Goal: Transaction & Acquisition: Obtain resource

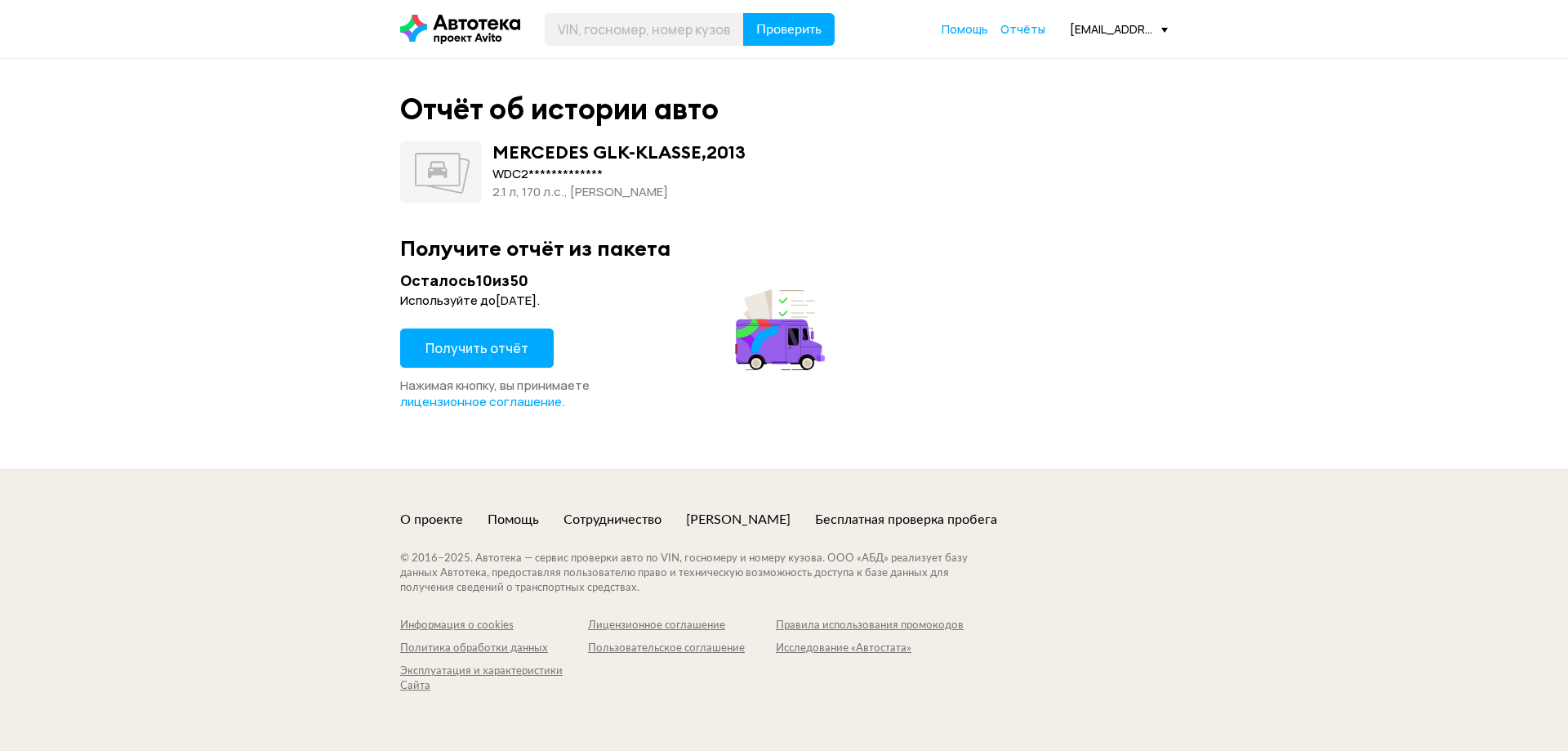
click at [473, 348] on span "Получить отчёт" at bounding box center [476, 348] width 103 height 18
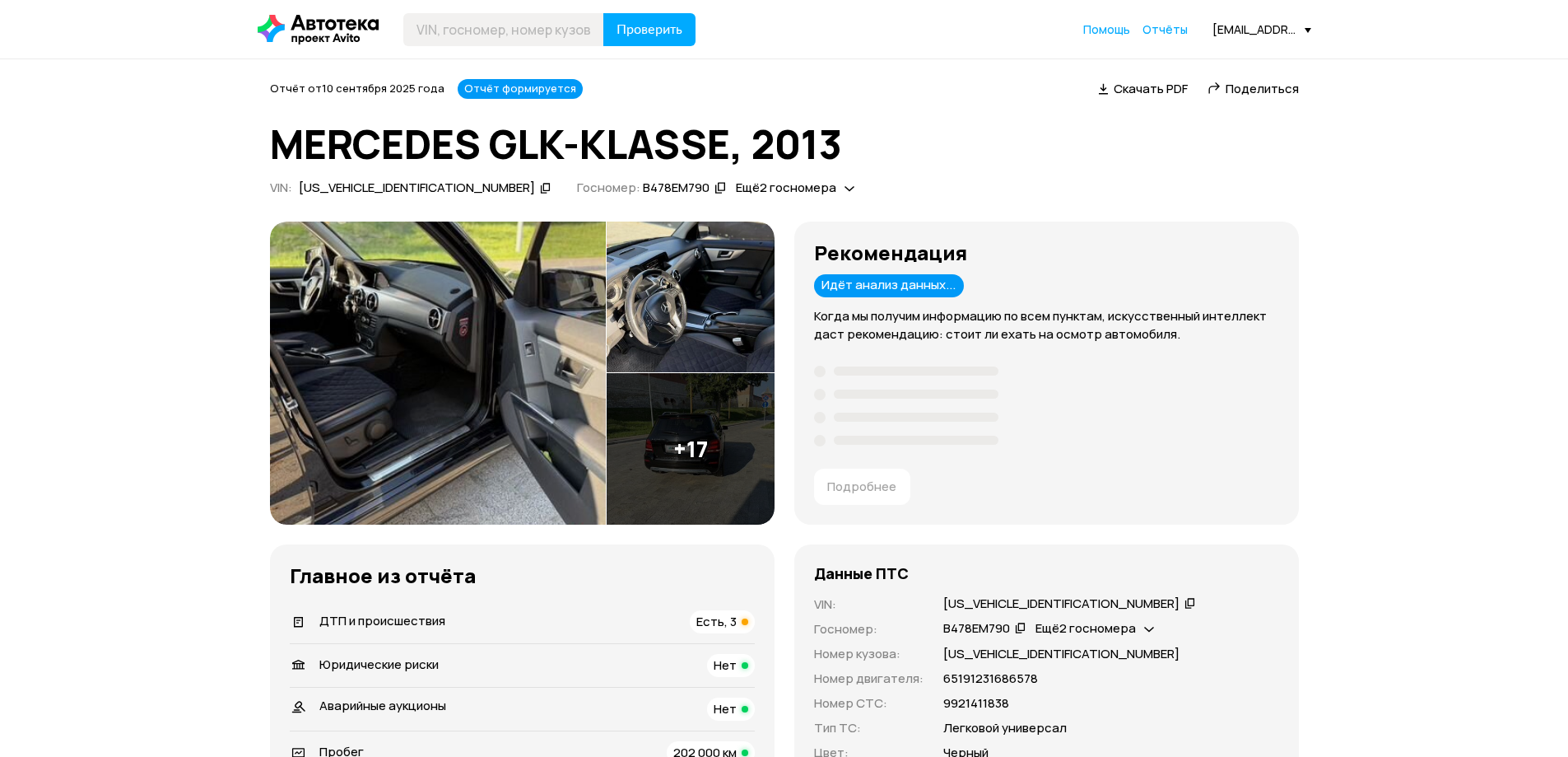
click at [1151, 88] on span "Скачать PDF" at bounding box center [1151, 88] width 74 height 17
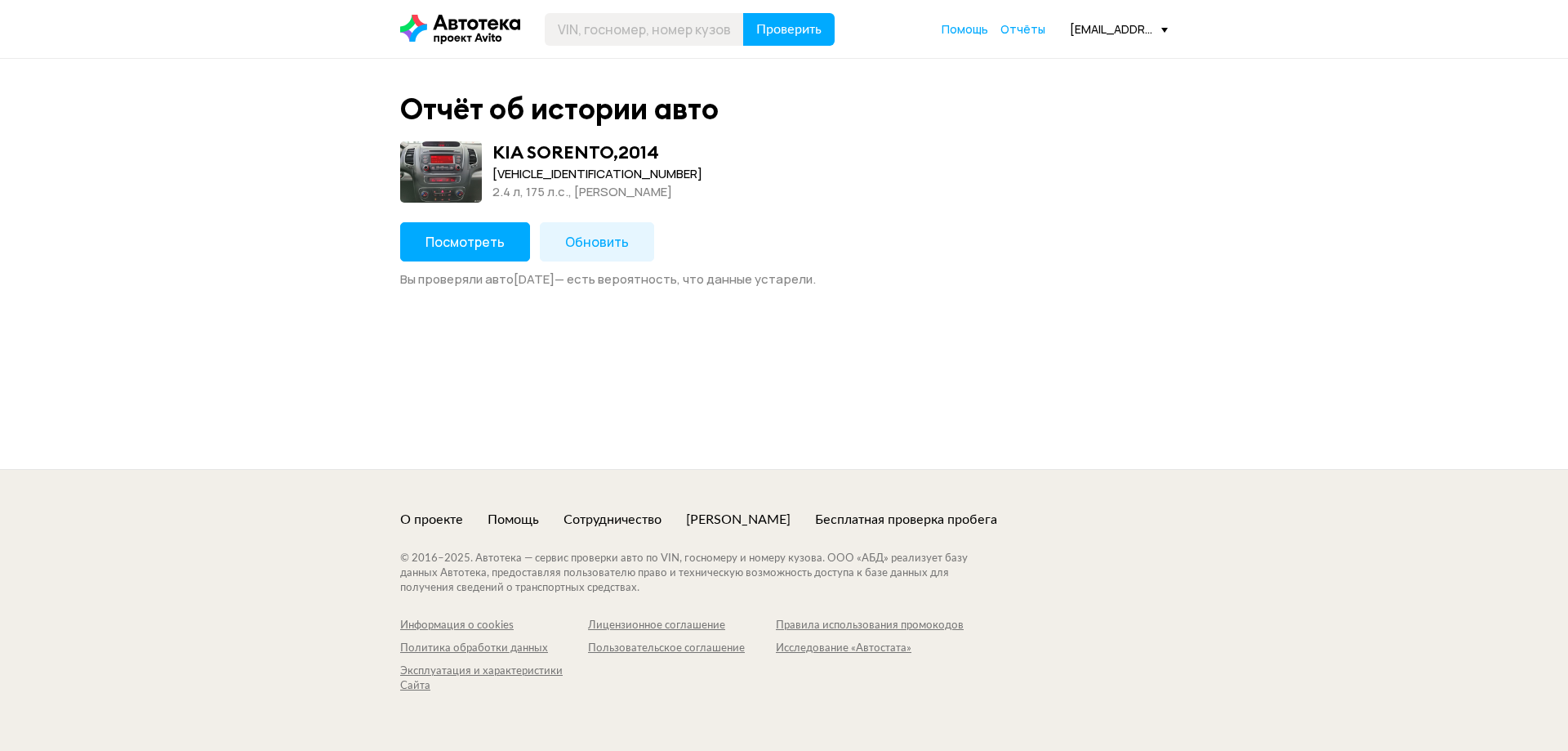
click at [589, 242] on span "Обновить" at bounding box center [597, 242] width 64 height 18
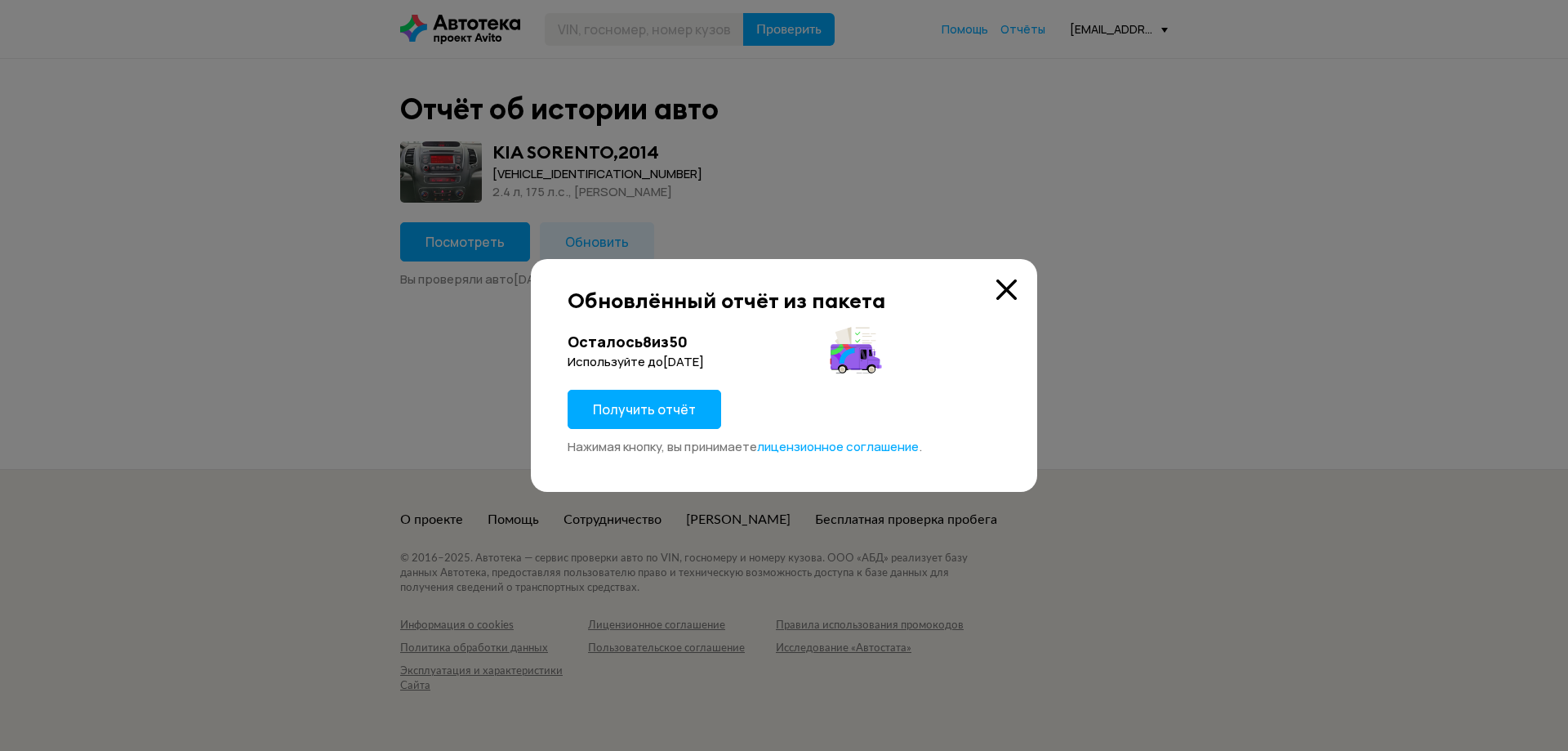
click at [640, 408] on span "Получить отчёт" at bounding box center [644, 409] width 103 height 18
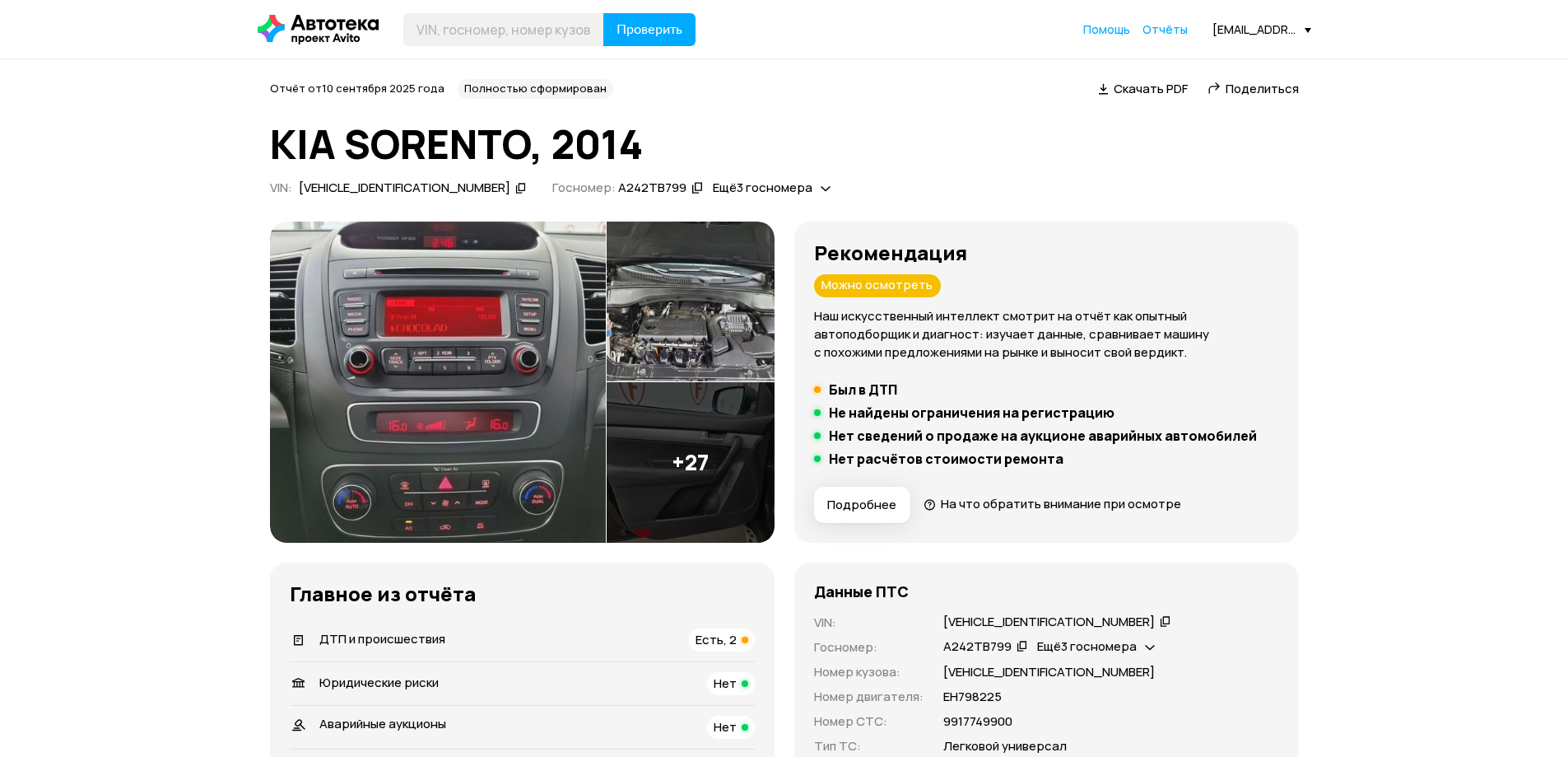
click at [1151, 88] on span "Скачать PDF" at bounding box center [1151, 88] width 74 height 17
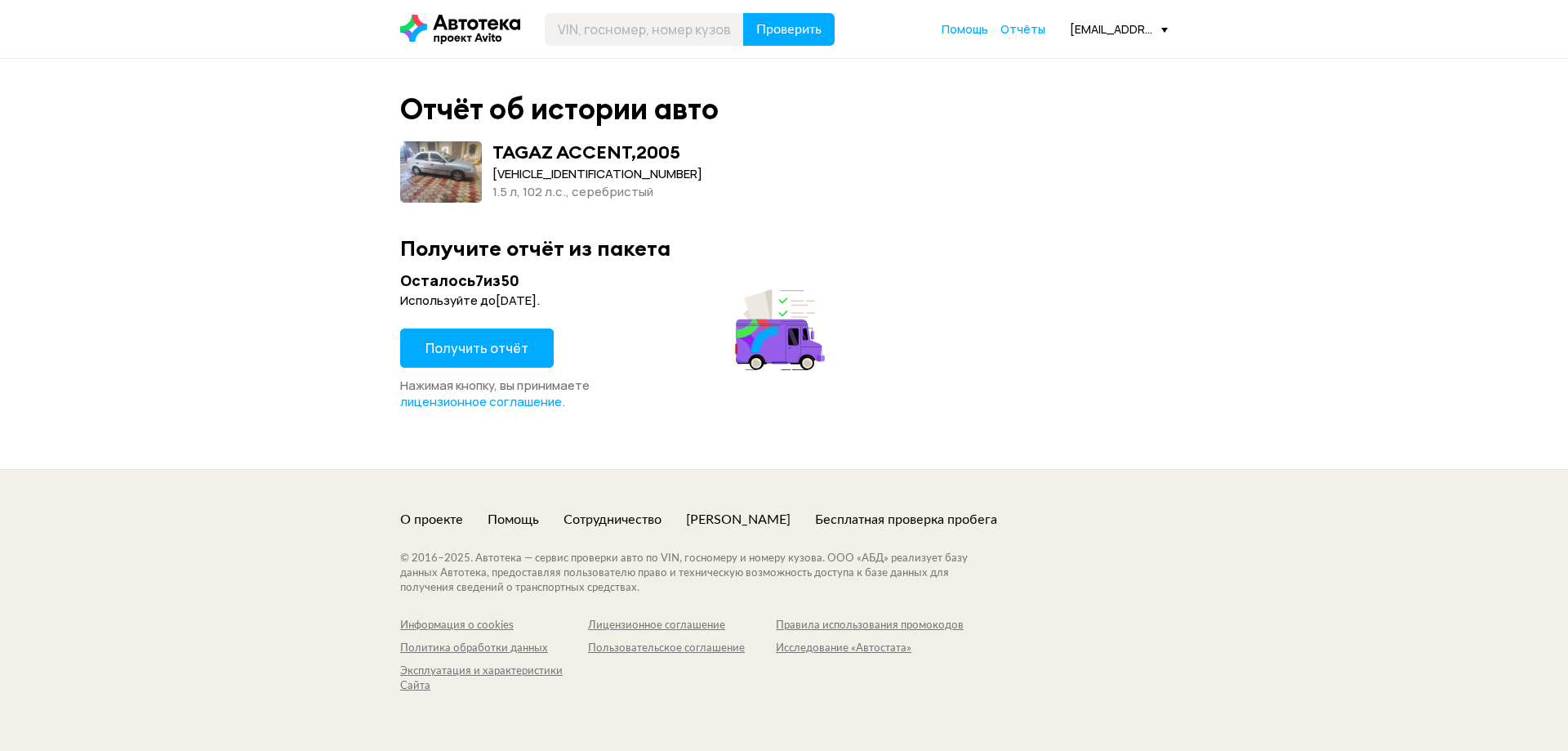
click at [473, 348] on span "Получить отчёт" at bounding box center [476, 348] width 103 height 18
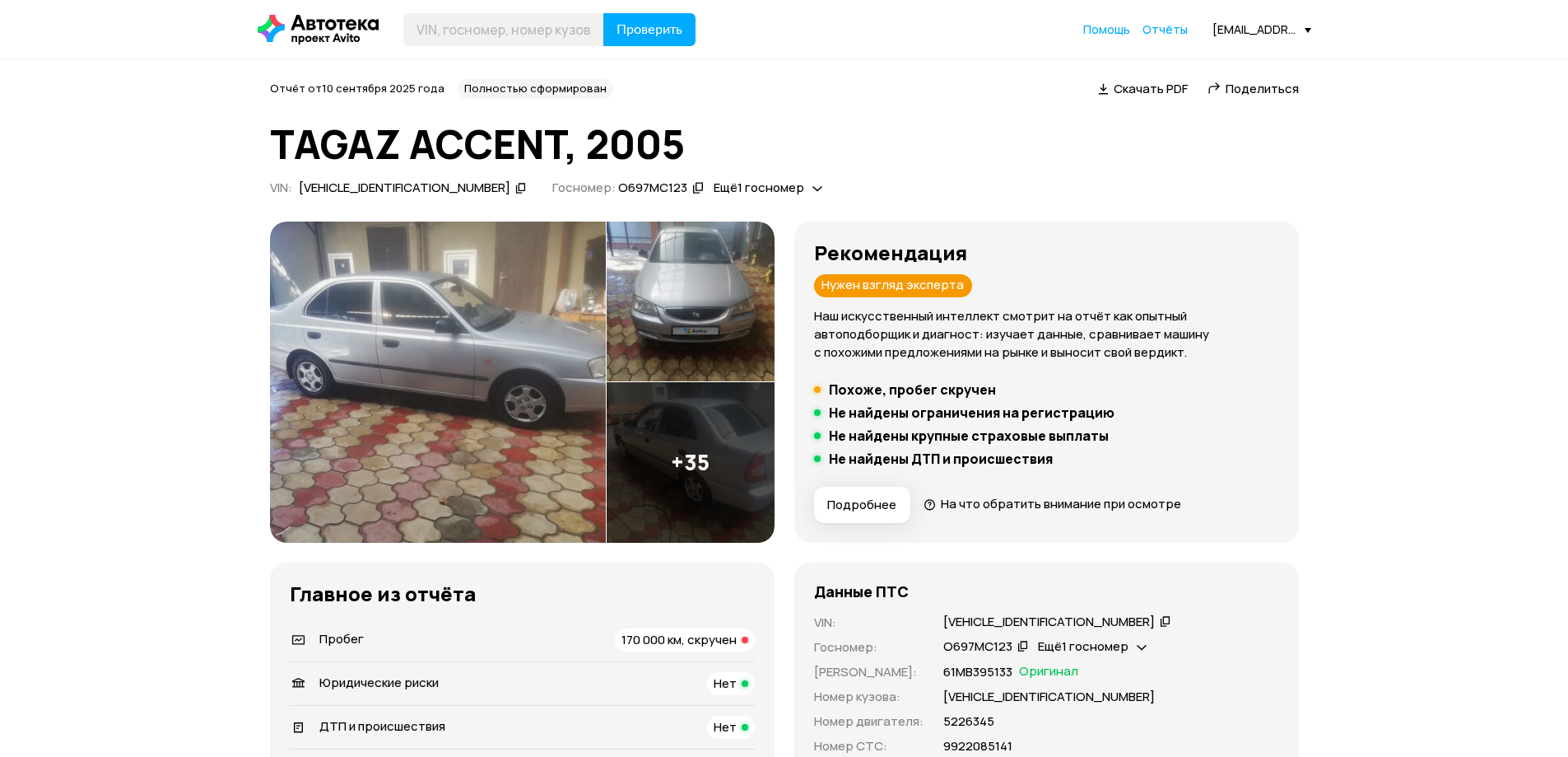
click at [1151, 88] on span "Скачать PDF" at bounding box center [1151, 88] width 74 height 17
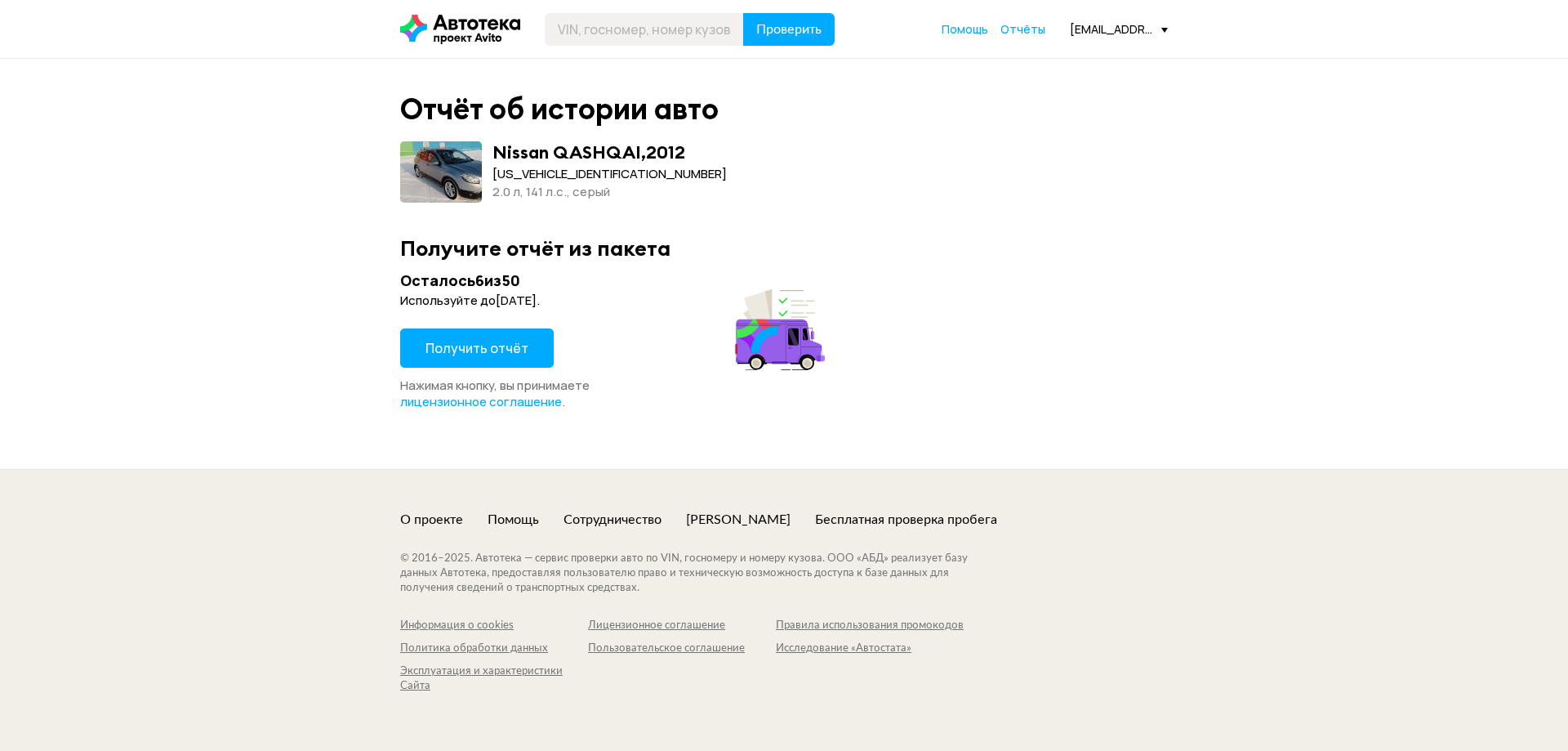
click at [475, 348] on span "Получить отчёт" at bounding box center [476, 348] width 103 height 18
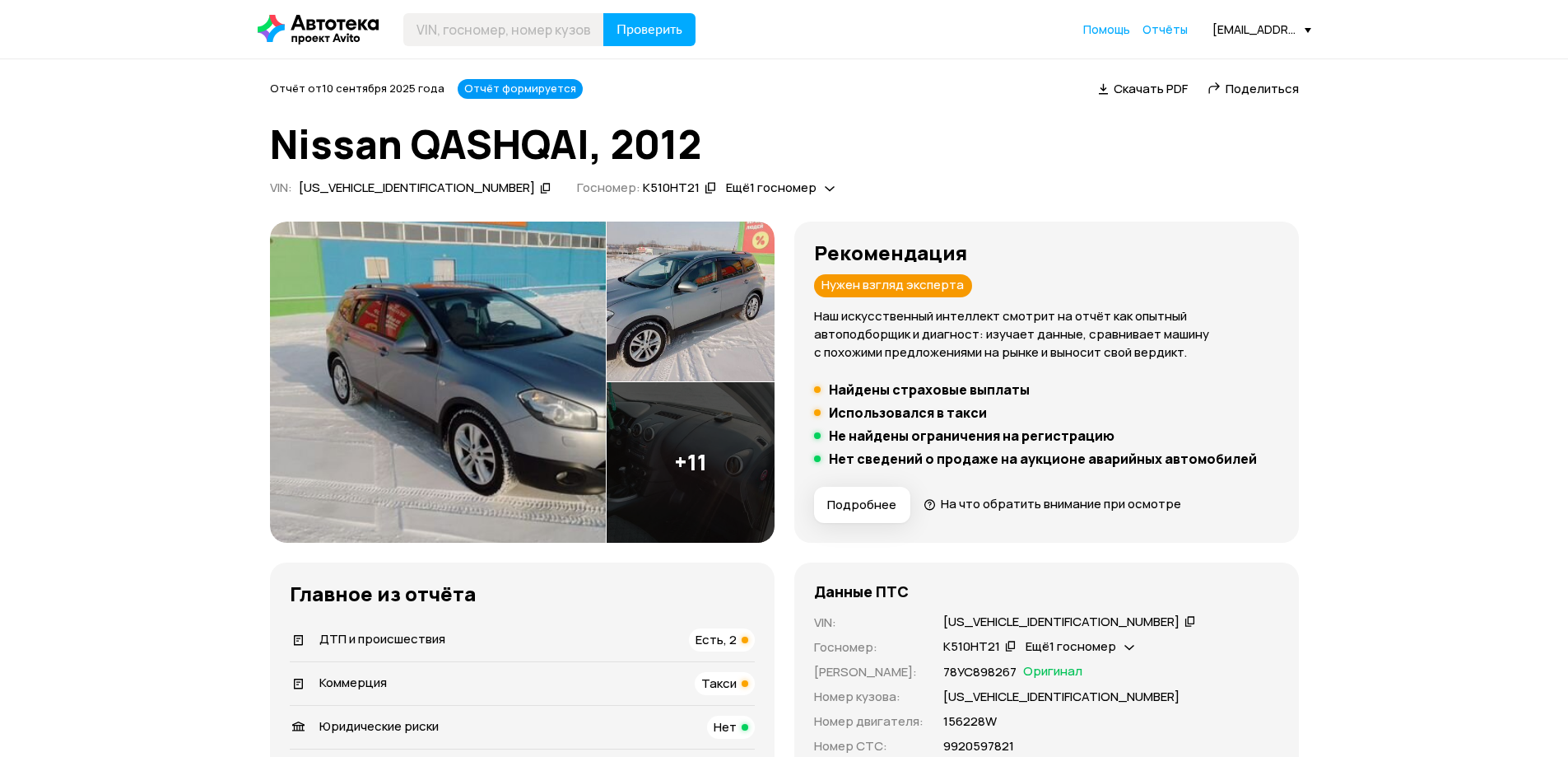
click at [1151, 88] on span "Скачать PDF" at bounding box center [1151, 88] width 74 height 17
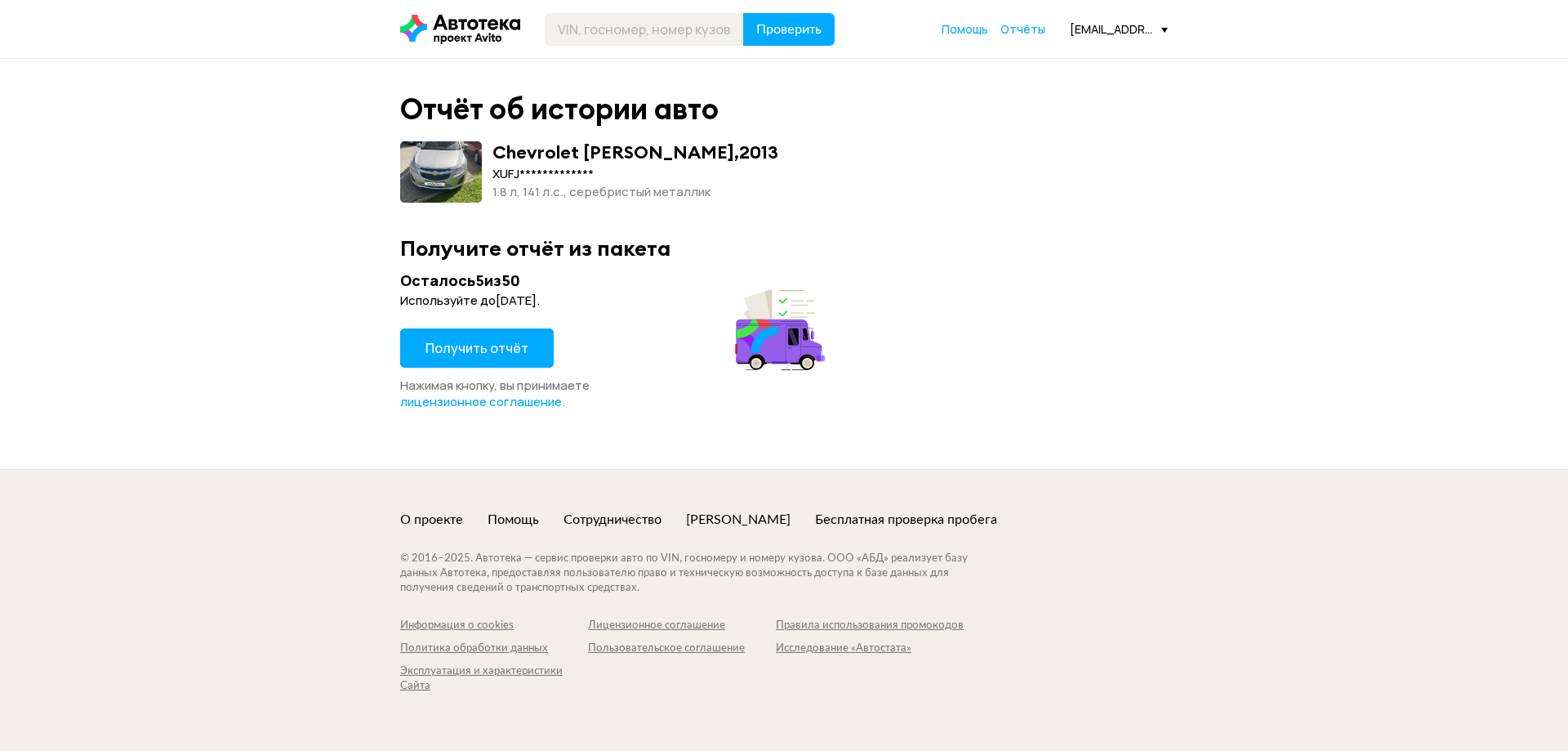
click at [473, 348] on span "Получить отчёт" at bounding box center [476, 348] width 103 height 18
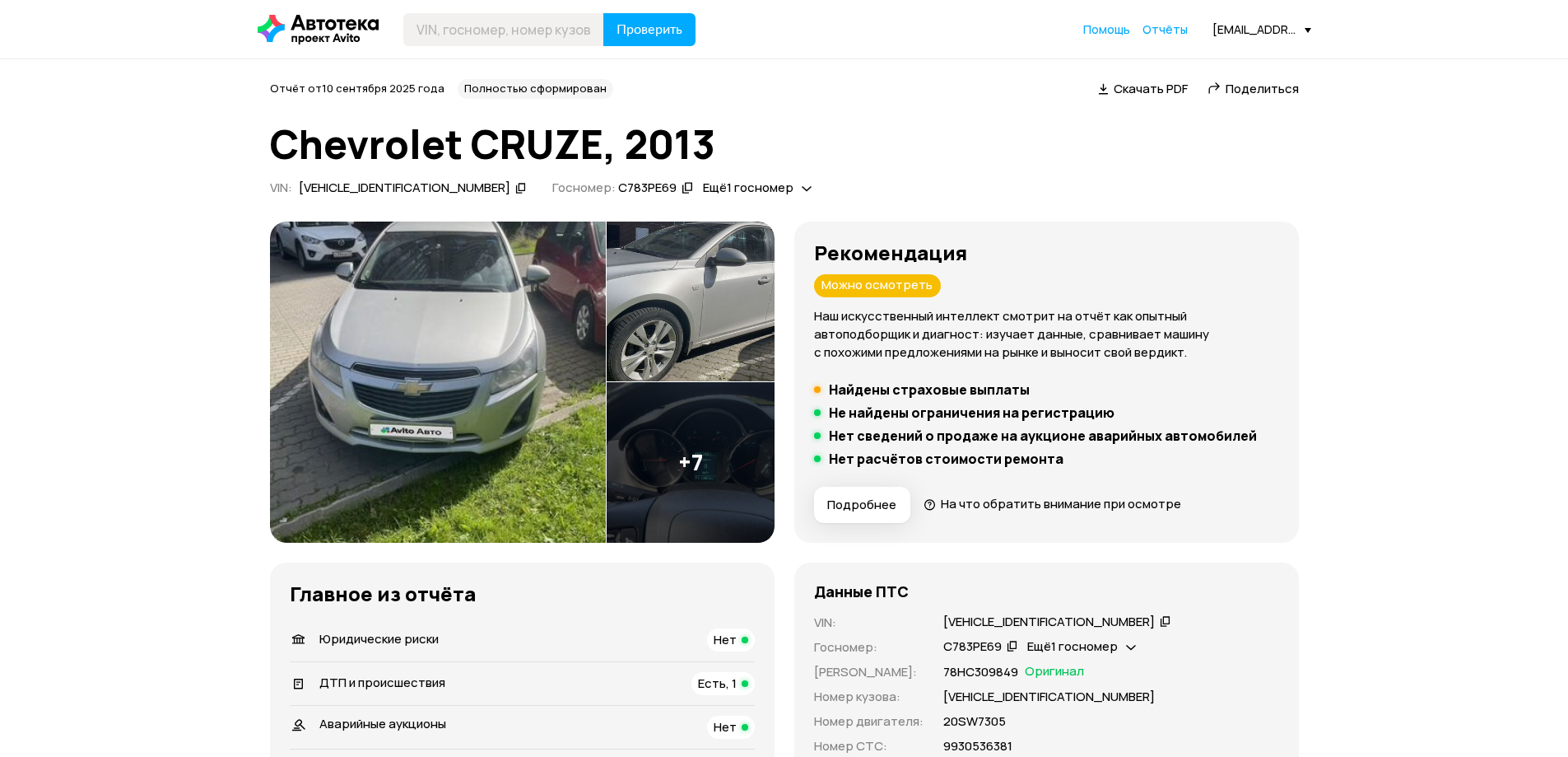
click at [1151, 88] on span "Скачать PDF" at bounding box center [1151, 88] width 74 height 17
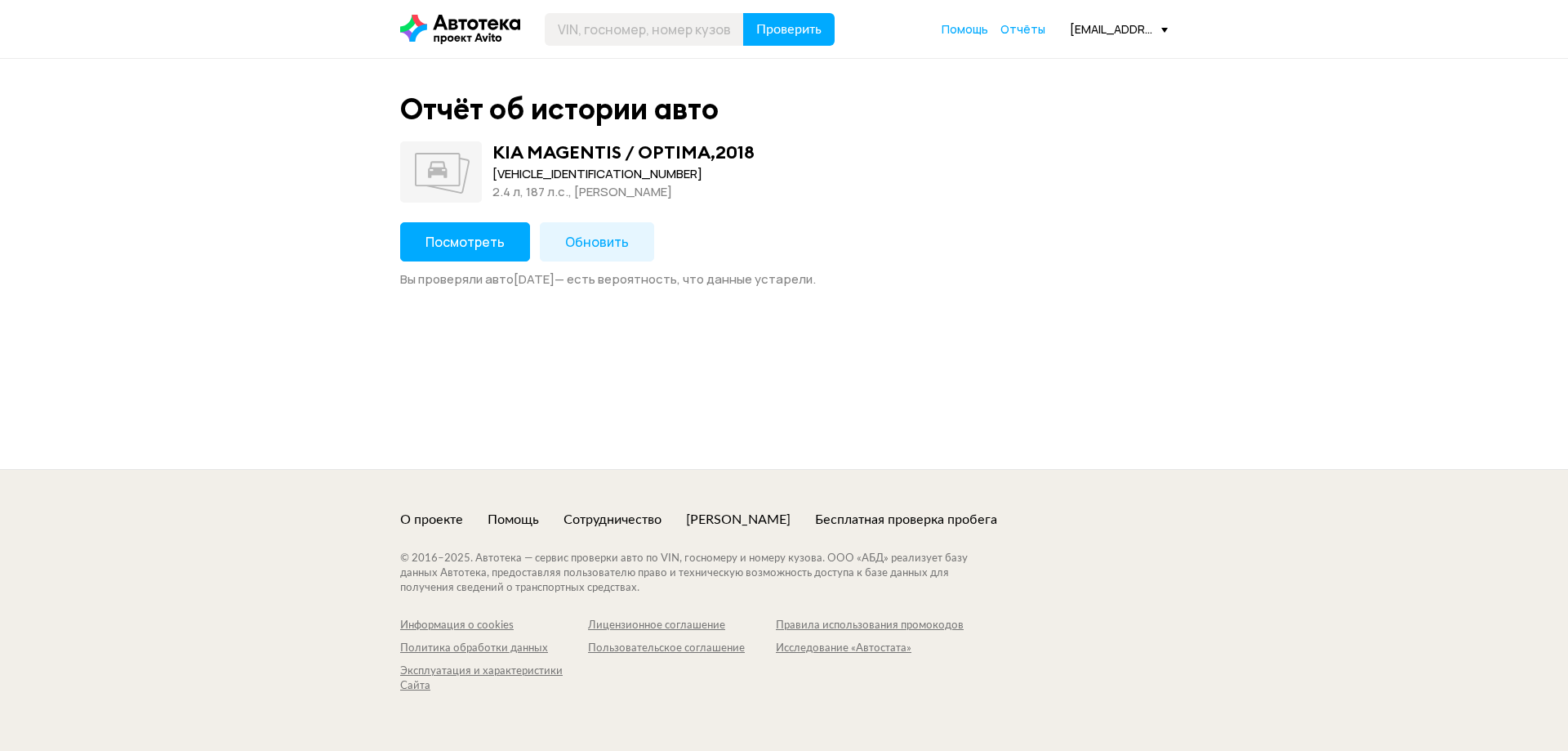
click at [594, 242] on span "Обновить" at bounding box center [597, 242] width 64 height 18
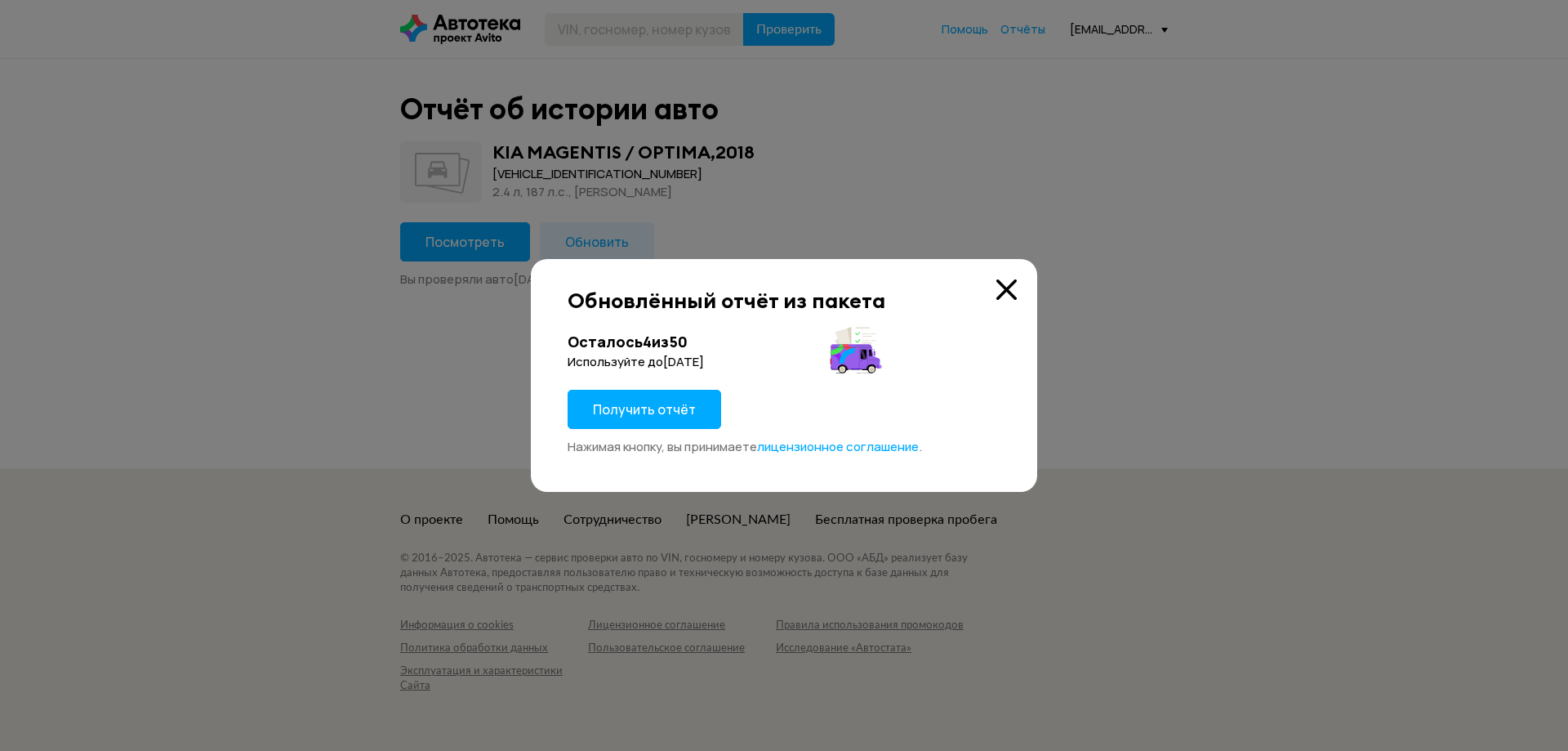
click at [642, 408] on span "Получить отчёт" at bounding box center [644, 409] width 103 height 18
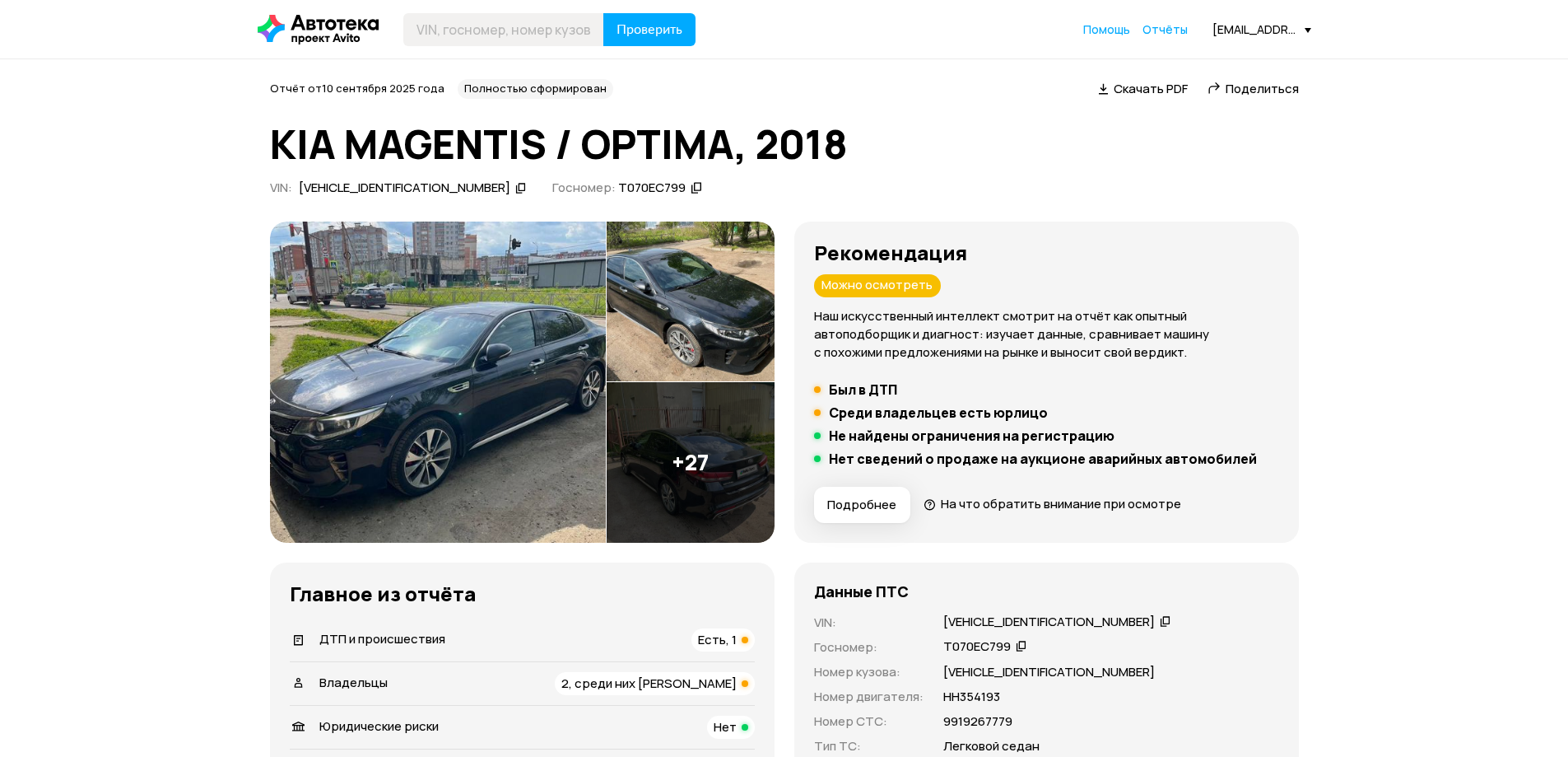
click at [1151, 88] on span "Скачать PDF" at bounding box center [1151, 88] width 74 height 17
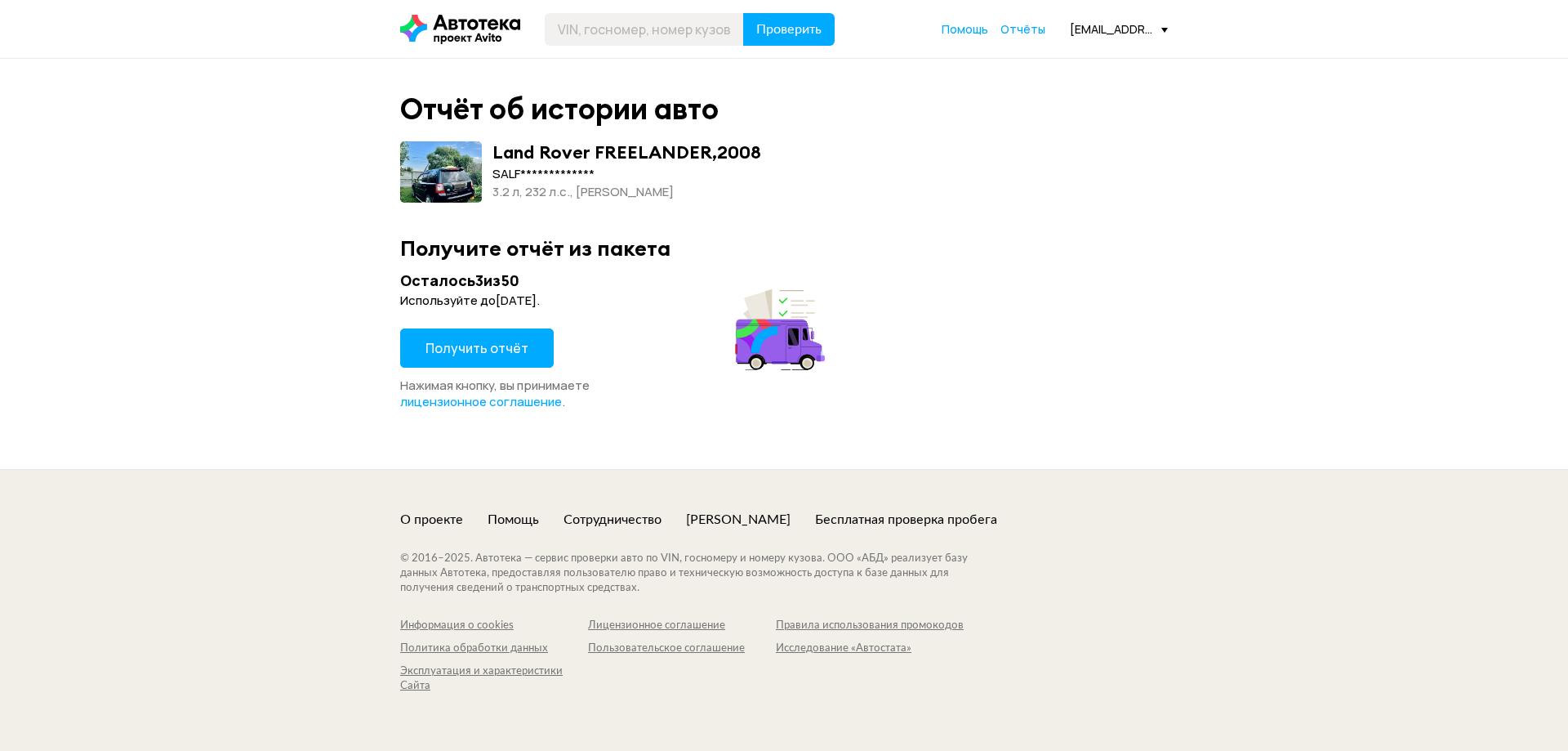
click at [473, 348] on span "Получить отчёт" at bounding box center [476, 348] width 103 height 18
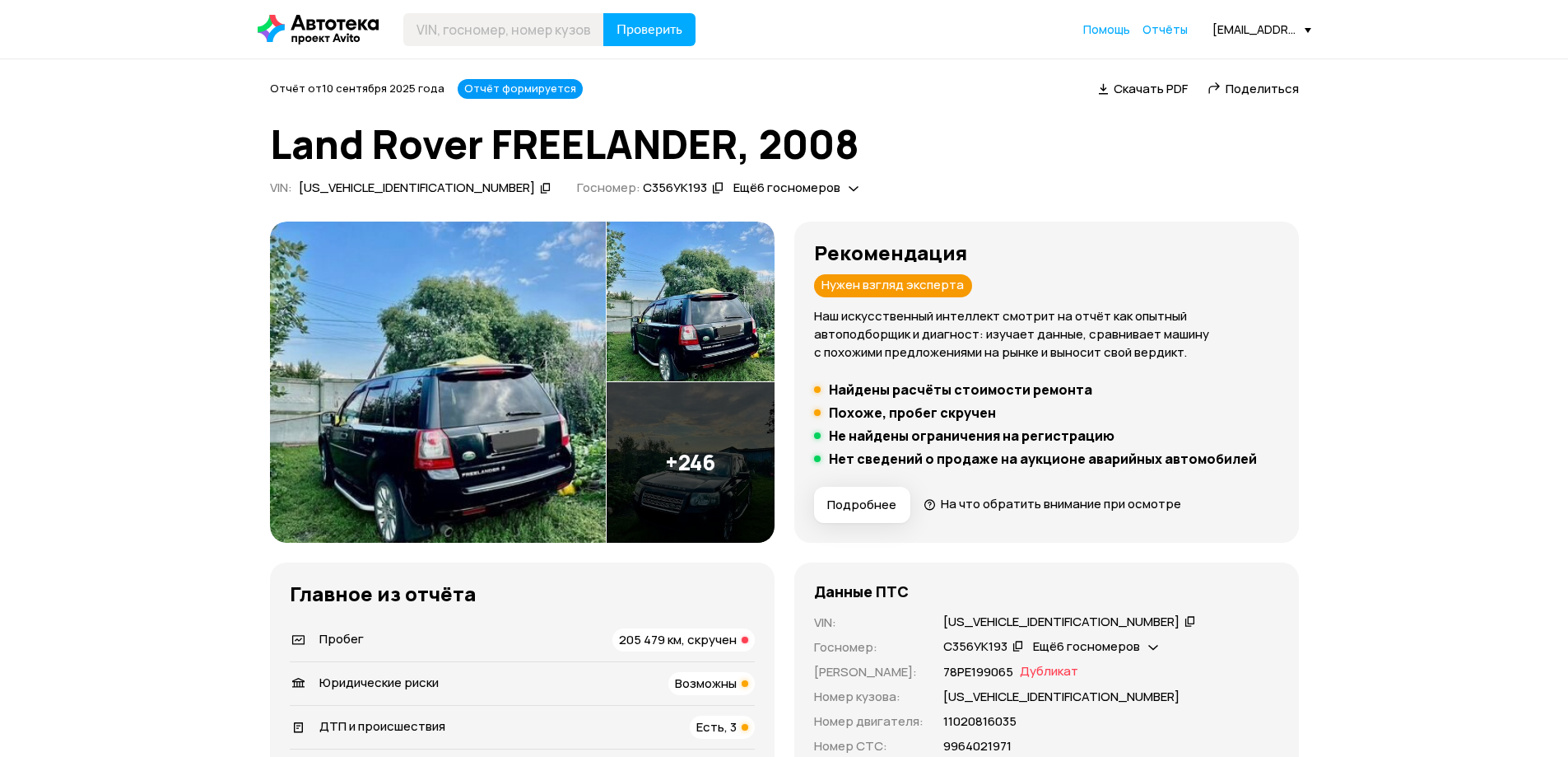
click at [1151, 88] on span "Скачать PDF" at bounding box center [1151, 88] width 74 height 17
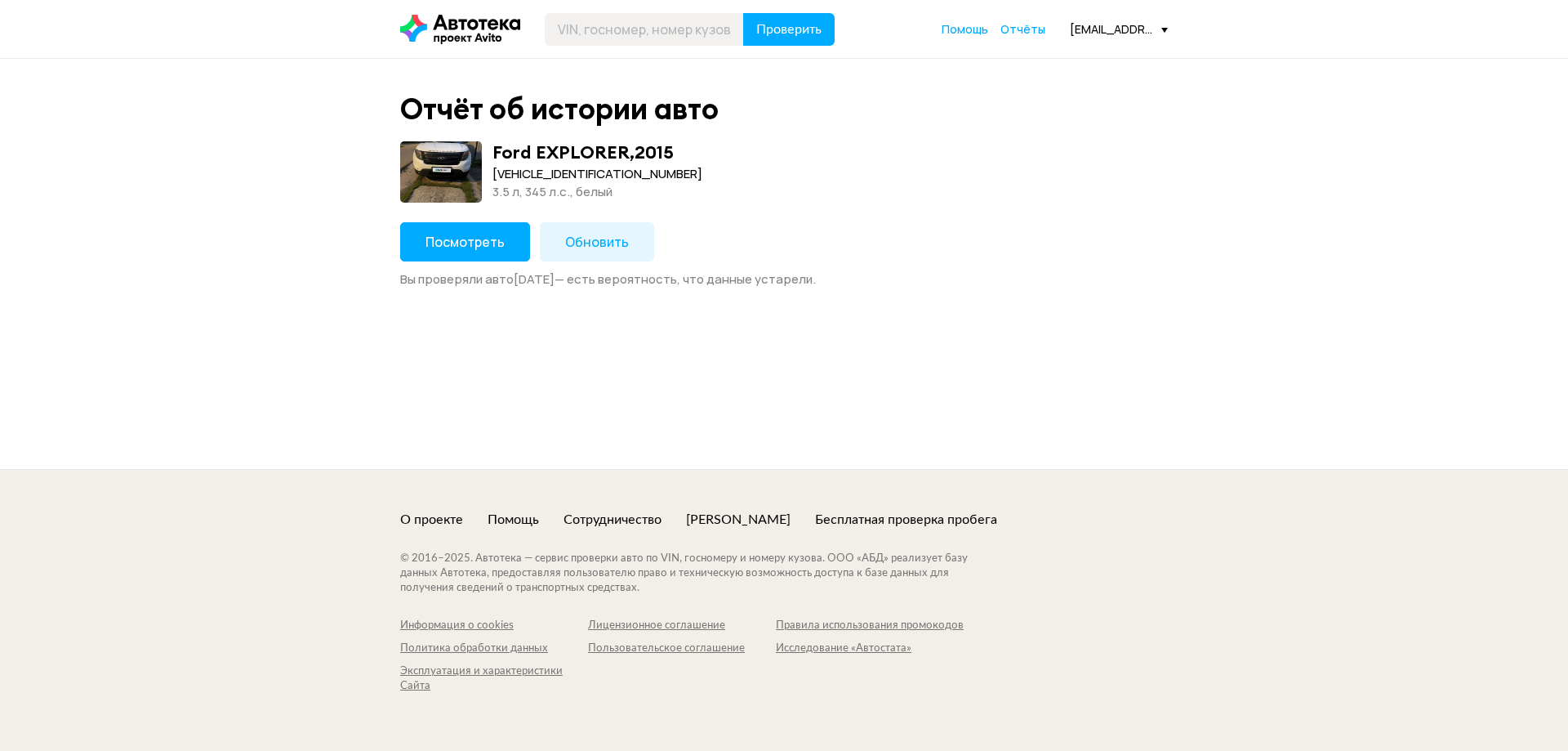
click at [594, 242] on span "Обновить" at bounding box center [597, 242] width 64 height 18
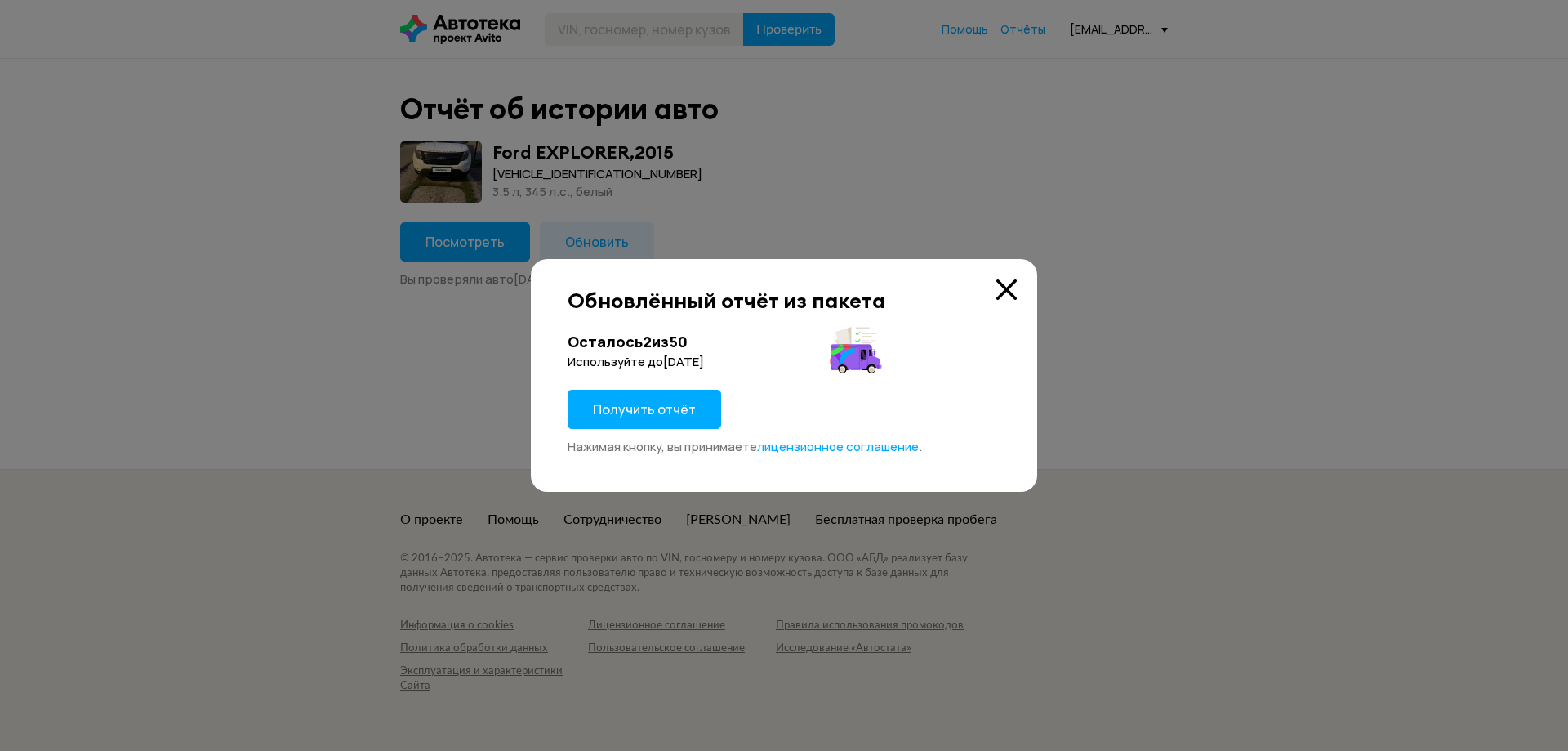
click at [642, 408] on span "Получить отчёт" at bounding box center [644, 409] width 103 height 18
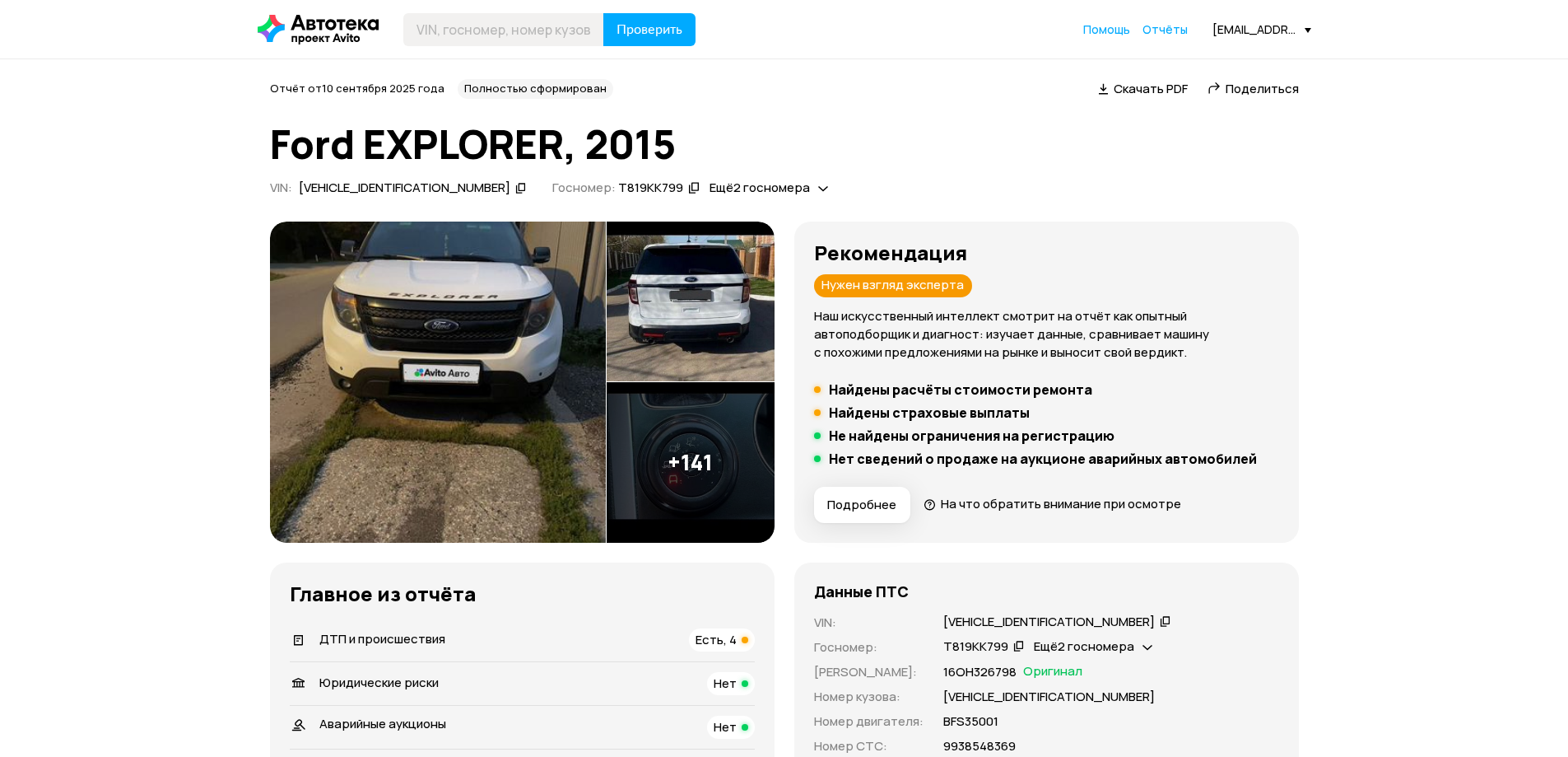
click at [1151, 88] on span "Скачать PDF" at bounding box center [1151, 88] width 74 height 17
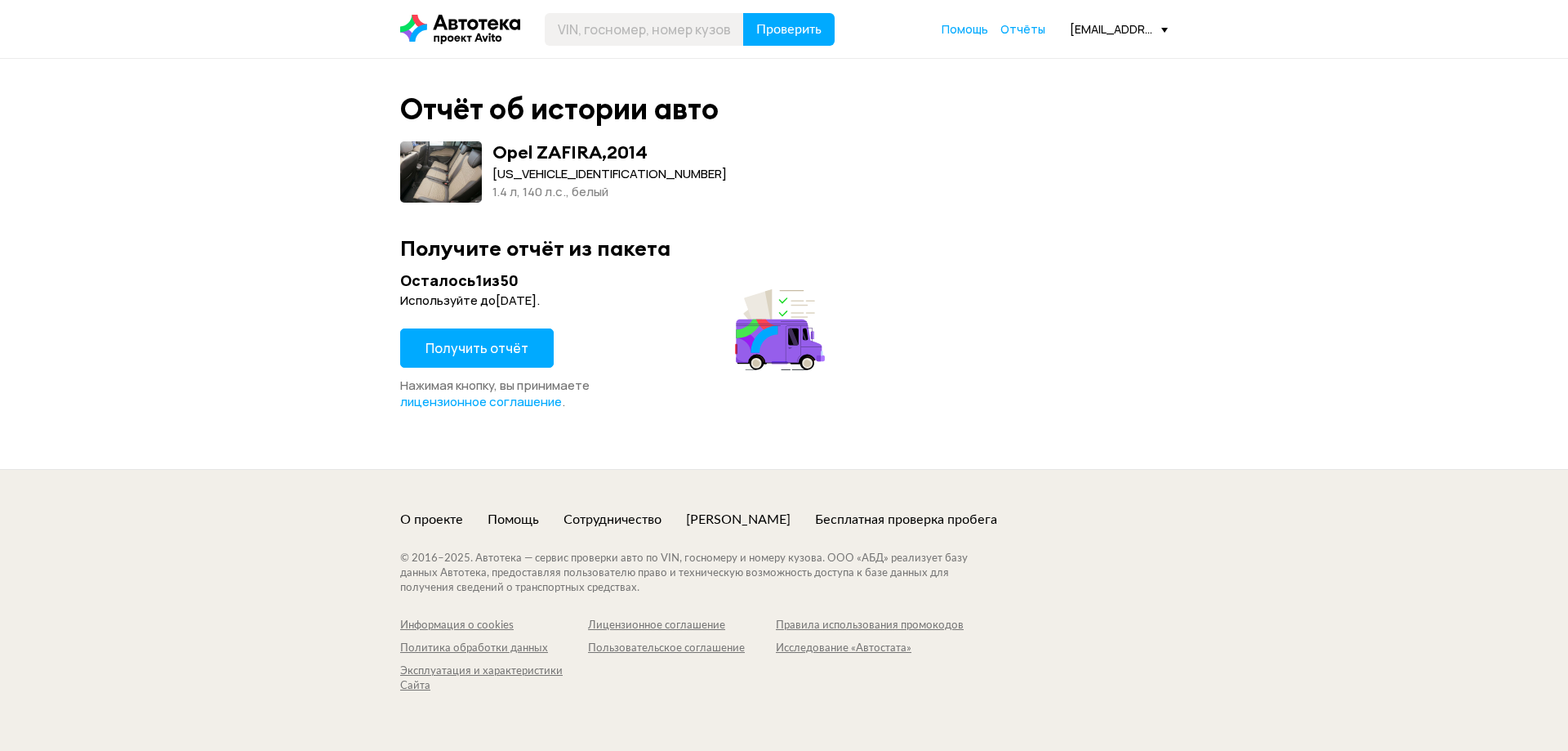
click at [475, 348] on span "Получить отчёт" at bounding box center [476, 348] width 103 height 18
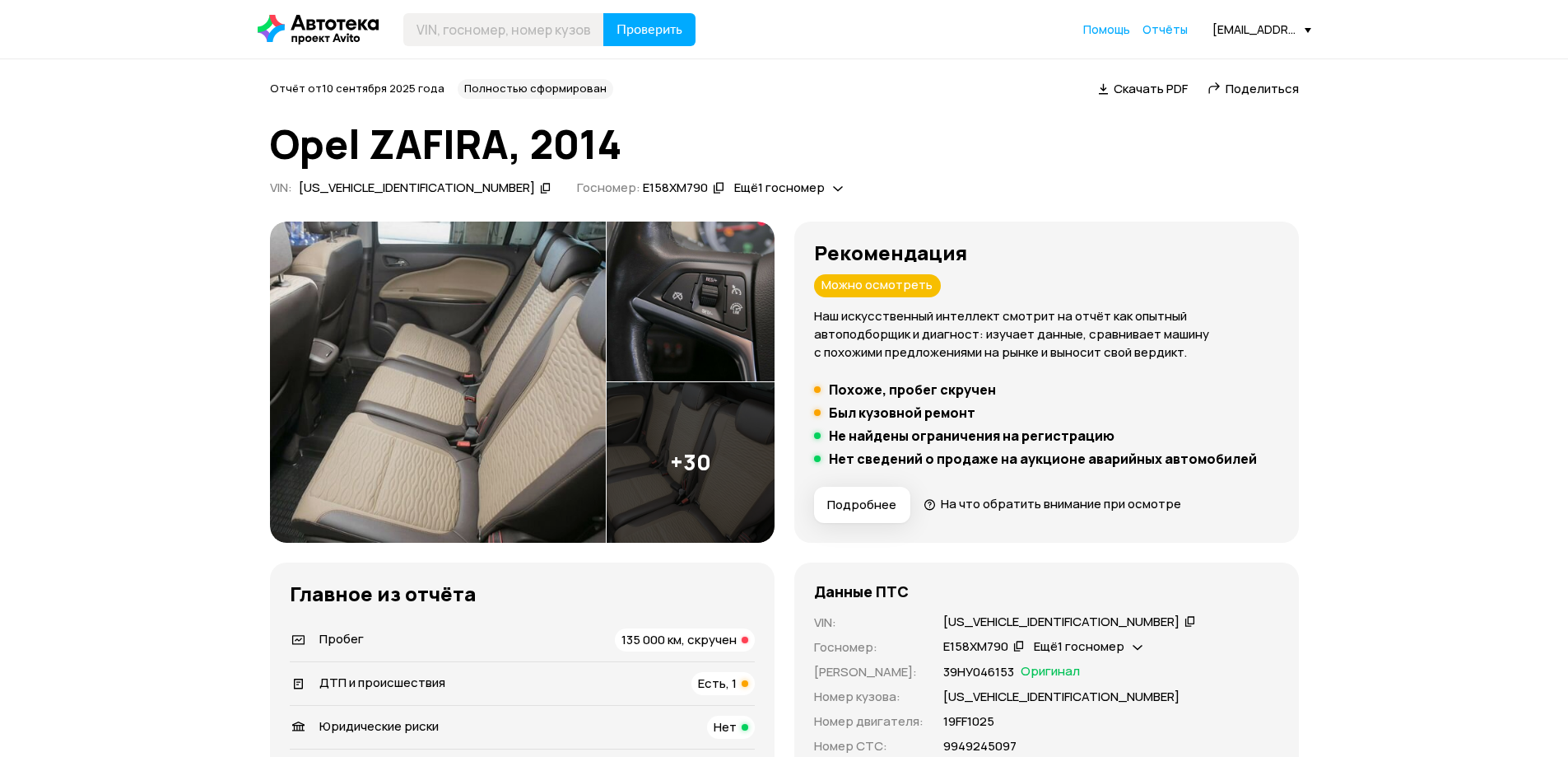
click at [1151, 88] on span "Скачать PDF" at bounding box center [1151, 88] width 74 height 17
